Goal: Browse casually

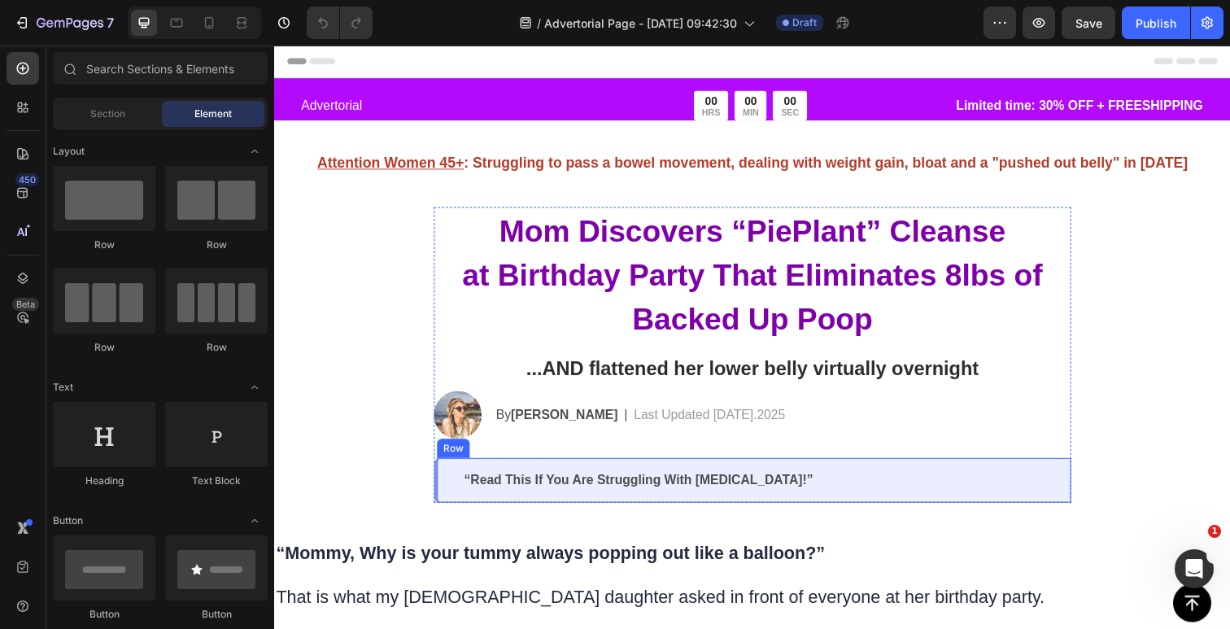
click at [744, 475] on div "“Read This If You Are Struggling With [MEDICAL_DATA]!” Text Block Row" at bounding box center [762, 490] width 651 height 46
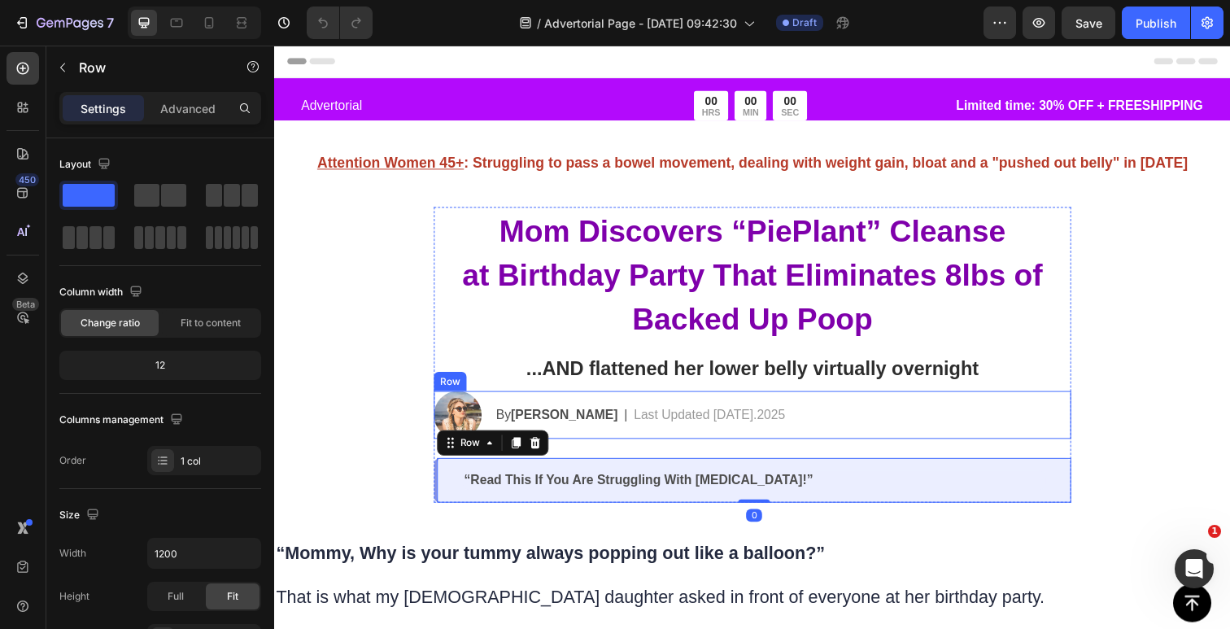
click at [814, 409] on div "By [PERSON_NAME] Text Block | Text Block Last Updated [DATE].2025 Text [GEOGRAP…" at bounding box center [793, 423] width 589 height 49
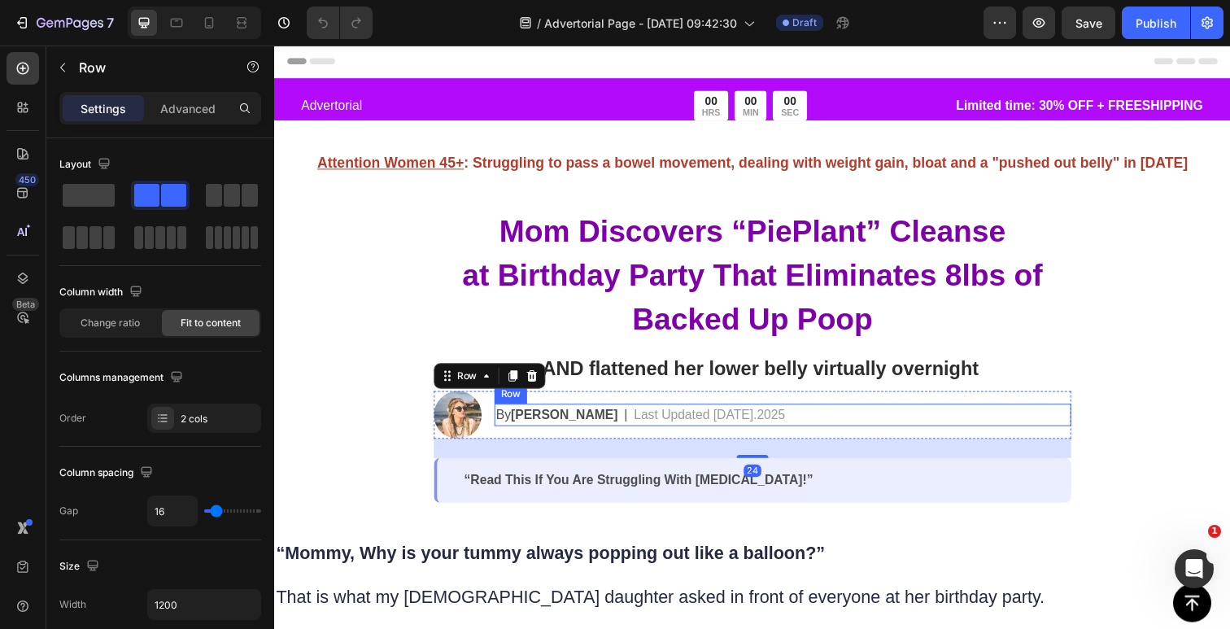
click at [841, 420] on div "By [PERSON_NAME] Text Block | Text Block Last Updated [DATE].2025 Text [GEOGRAP…" at bounding box center [793, 423] width 589 height 23
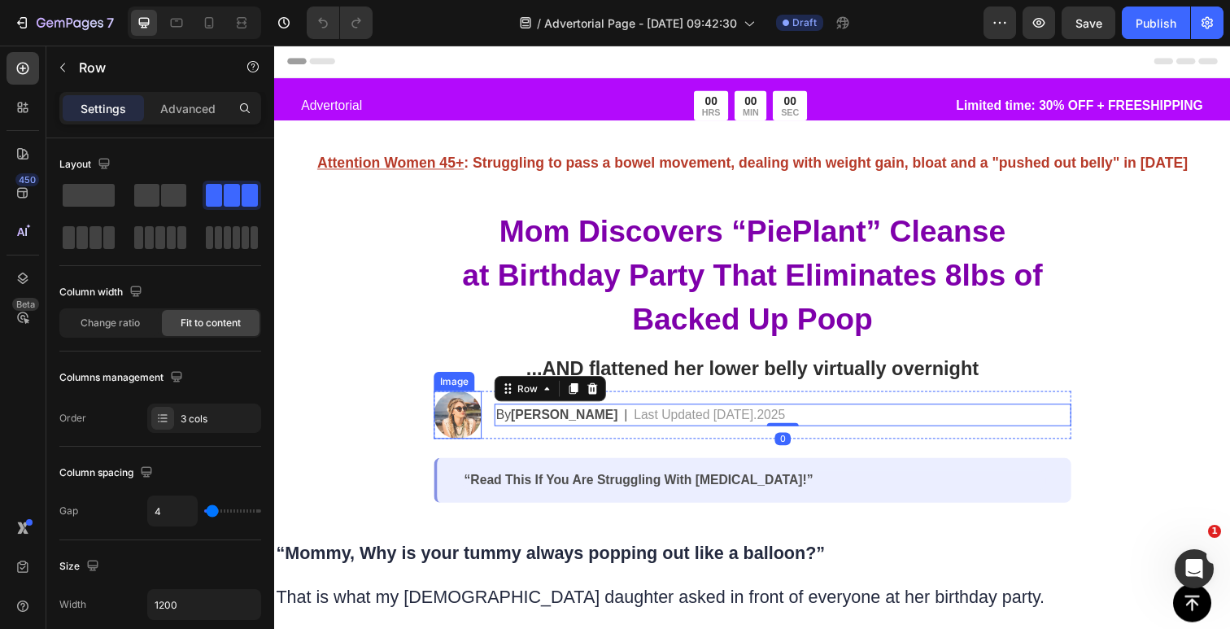
click at [466, 434] on img at bounding box center [461, 423] width 49 height 49
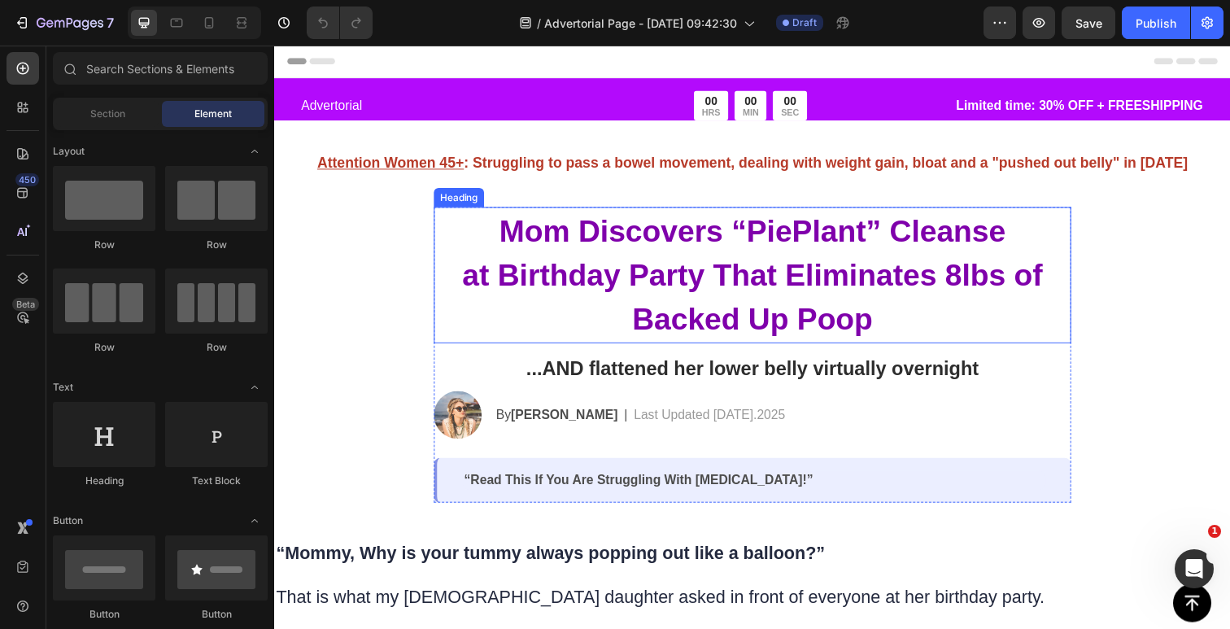
click at [521, 312] on h2 "Mom Discovers “PiePlant” Cleanse at Birthday Party That Eliminates 8lbs of Back…" at bounding box center [762, 280] width 651 height 139
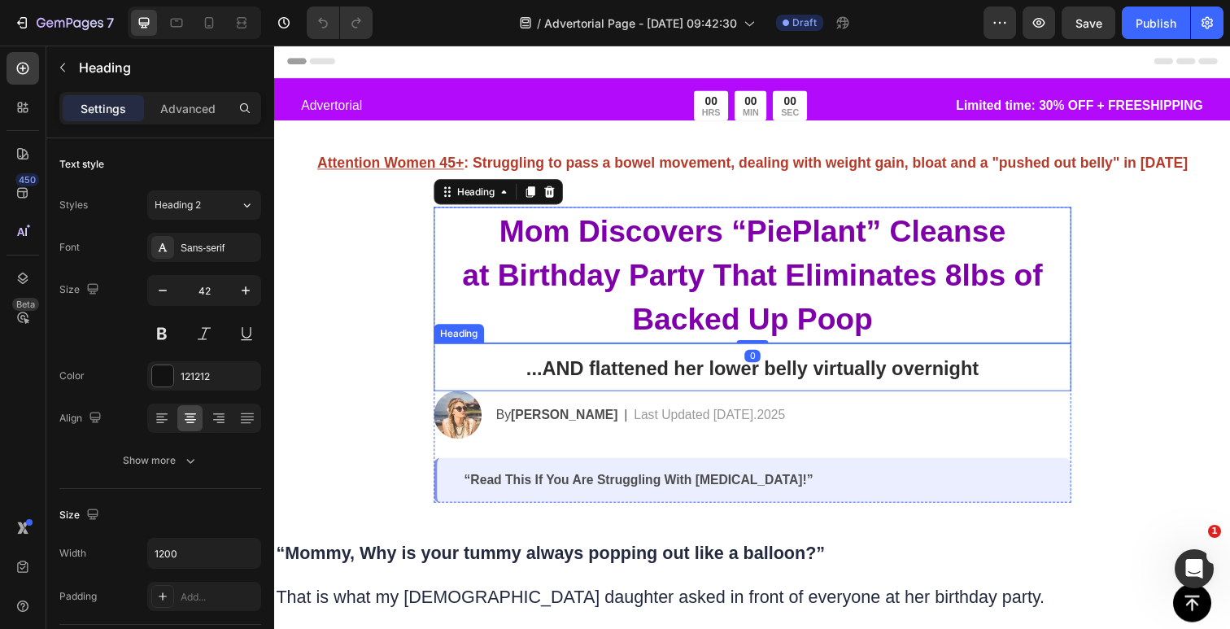
click at [536, 358] on h2 "...AND flattened her lower belly virtually overnight" at bounding box center [762, 374] width 651 height 49
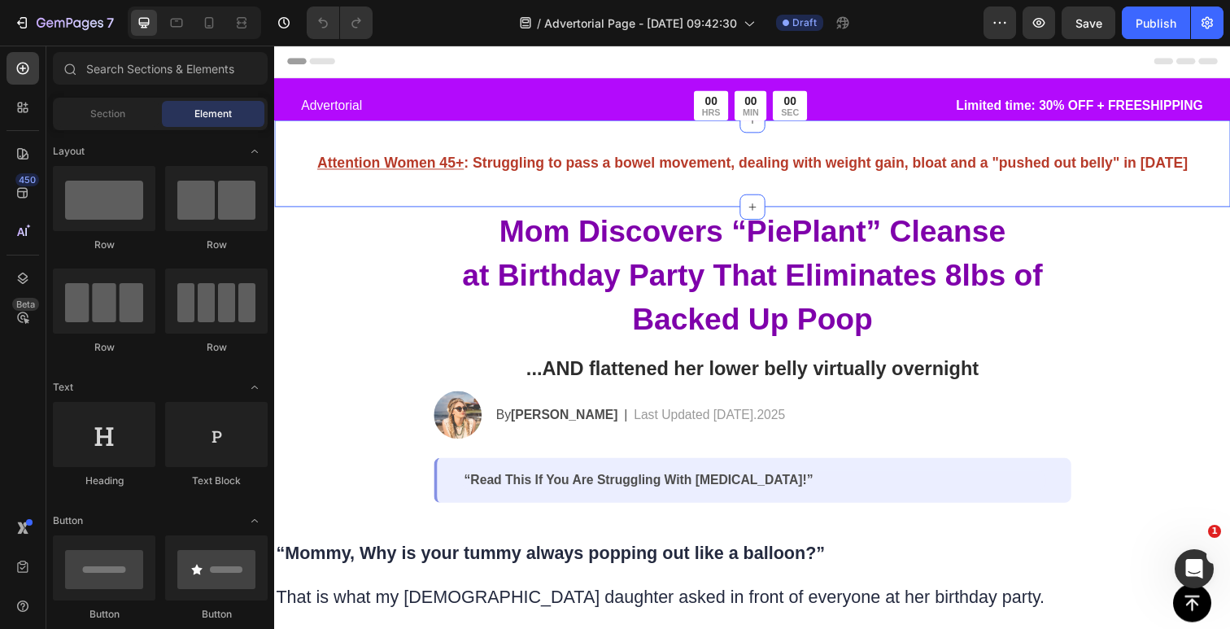
click at [551, 196] on div "Attention Women 45+ : Struggling to pass a bowel movement, dealing with weight …" at bounding box center [762, 166] width 976 height 89
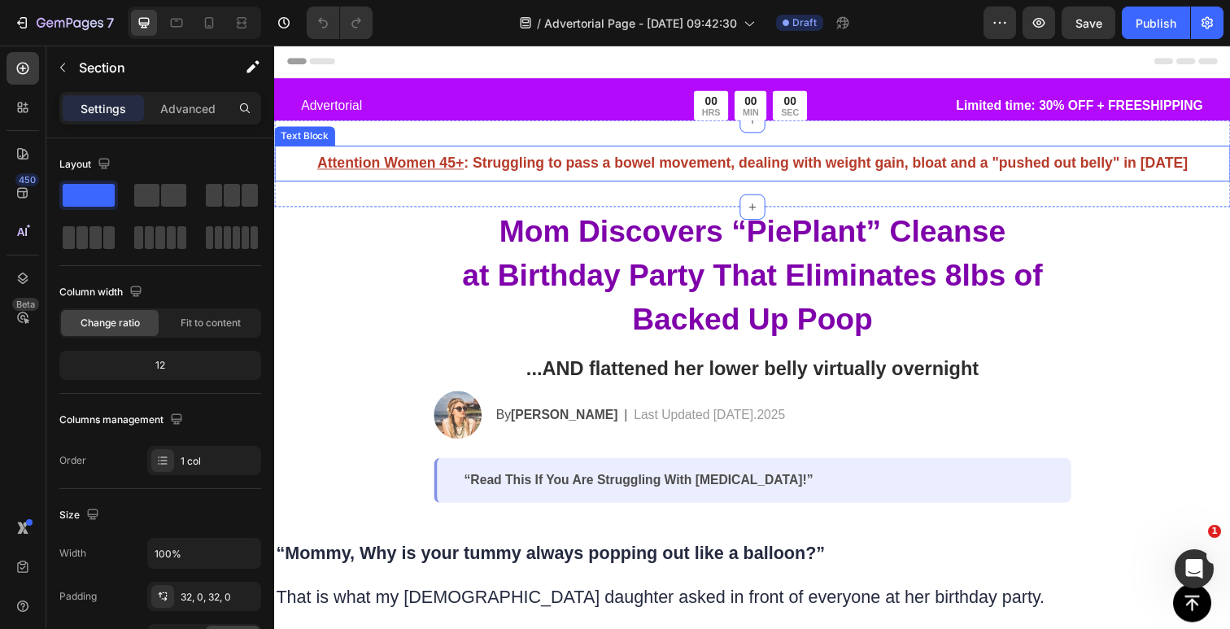
click at [561, 182] on div "Attention Women 45+ : Struggling to pass a bowel movement, dealing with weight …" at bounding box center [762, 166] width 976 height 37
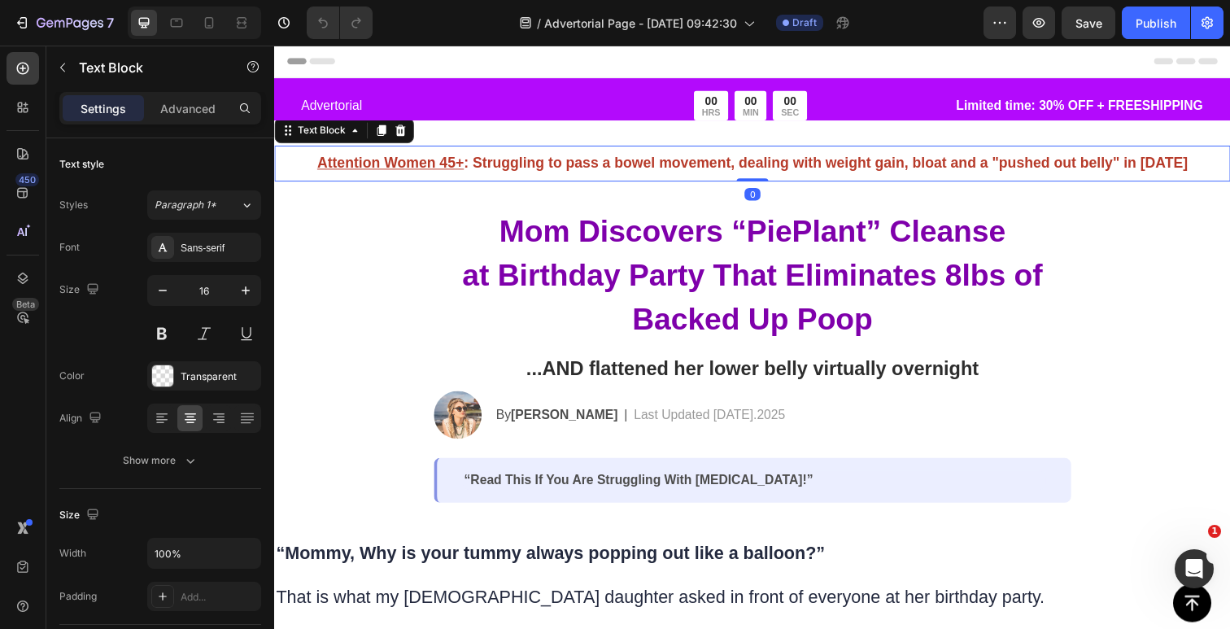
click at [578, 164] on strong "Attention Women 45+ : Struggling to pass a bowel movement, dealing with weight …" at bounding box center [762, 166] width 889 height 16
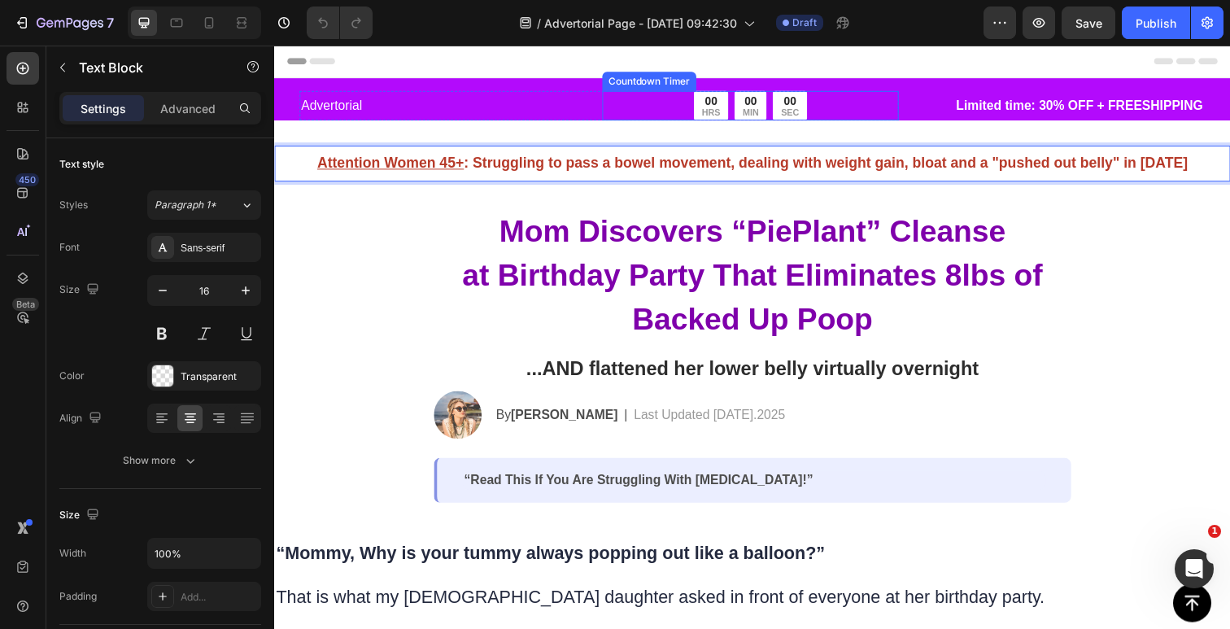
click at [640, 103] on div "00 HRS 00 MIN 00 SEC" at bounding box center [760, 107] width 303 height 30
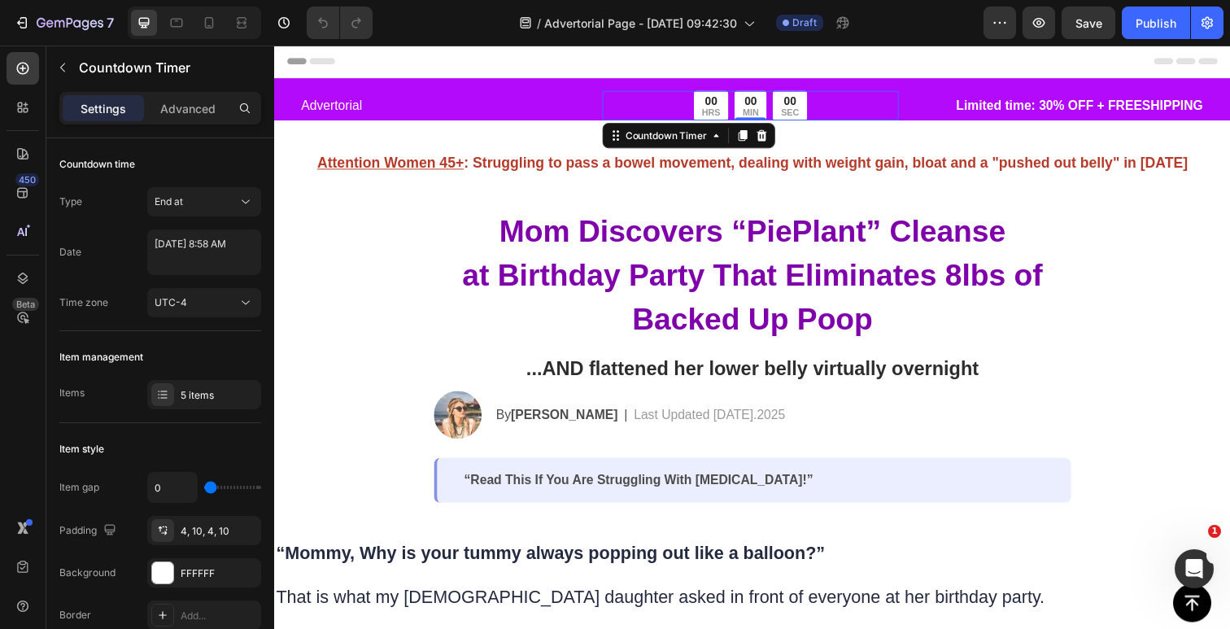
click at [713, 107] on div "00" at bounding box center [720, 102] width 19 height 15
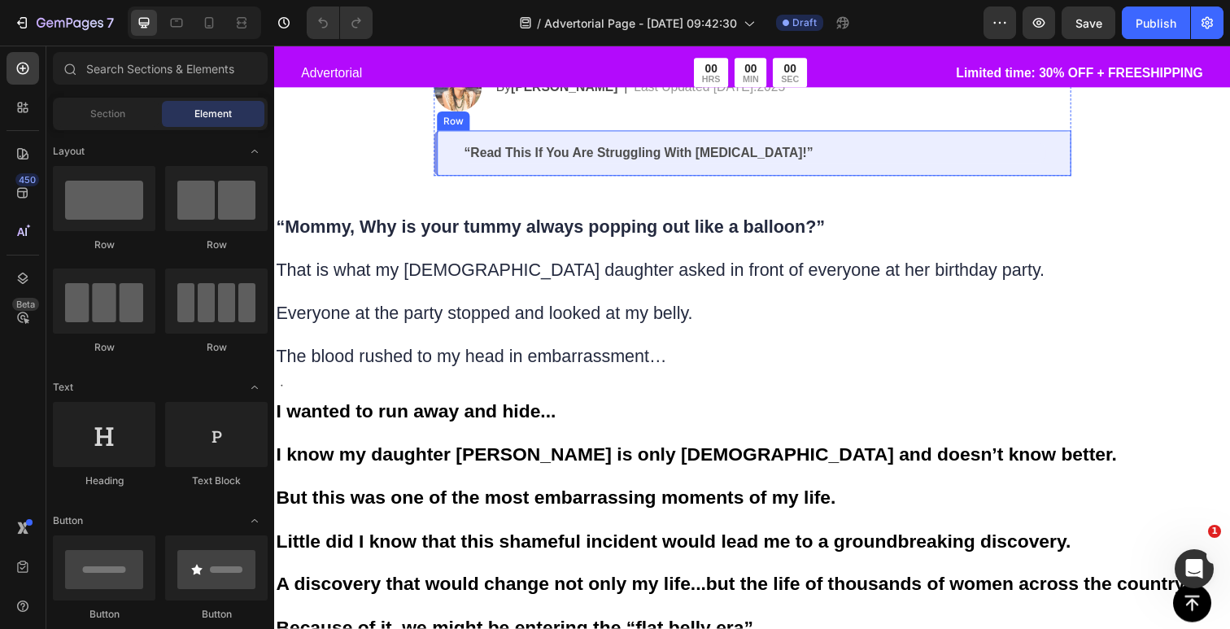
scroll to position [362, 0]
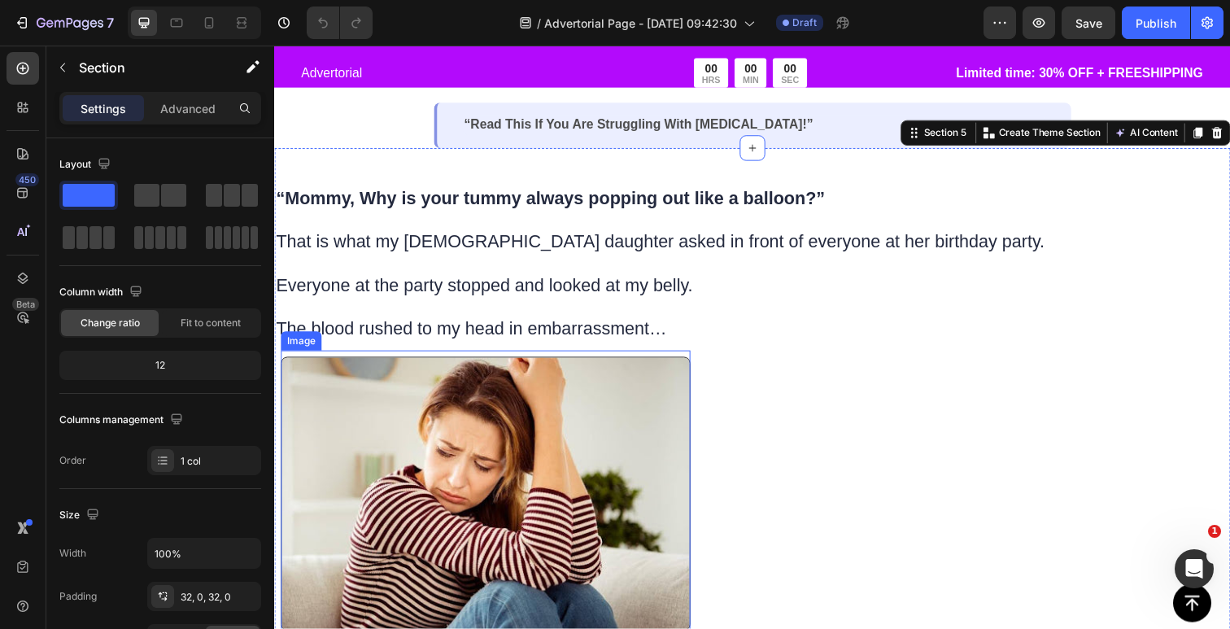
click at [613, 430] on img at bounding box center [490, 504] width 418 height 280
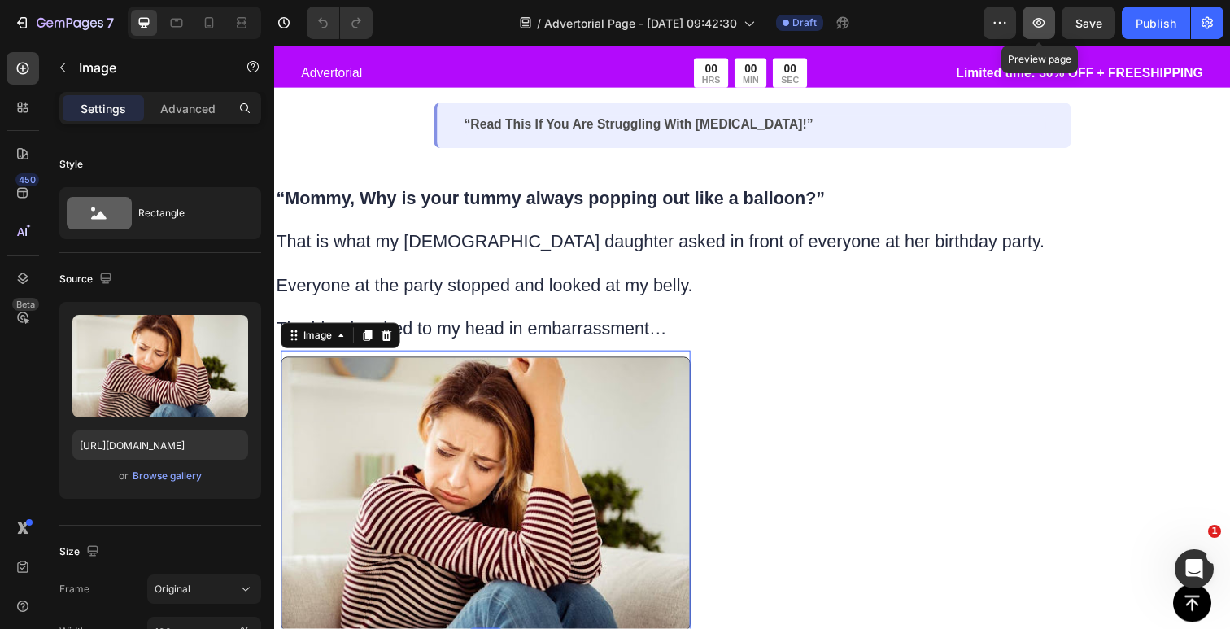
click at [1027, 28] on button "button" at bounding box center [1039, 23] width 33 height 33
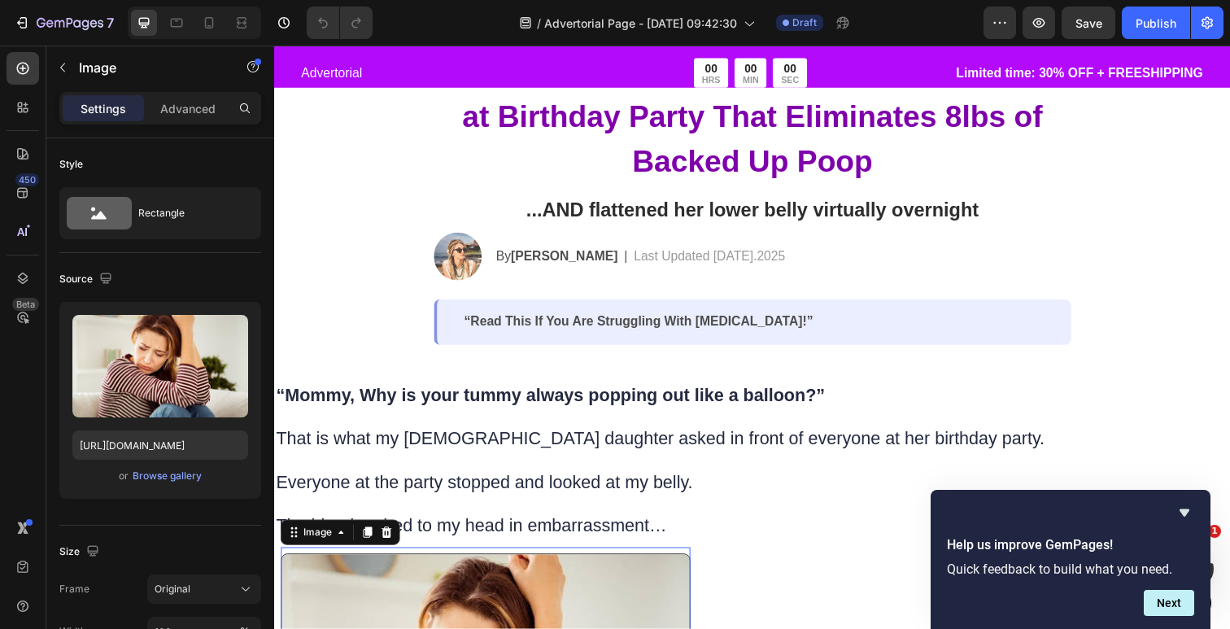
scroll to position [20, 0]
